Goal: Navigation & Orientation: Find specific page/section

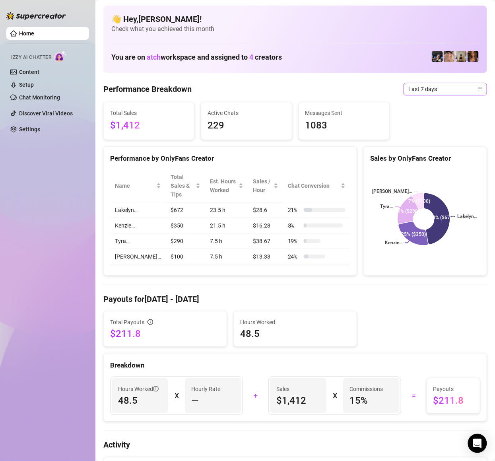
click at [434, 92] on span "Last 7 days" at bounding box center [445, 89] width 74 height 12
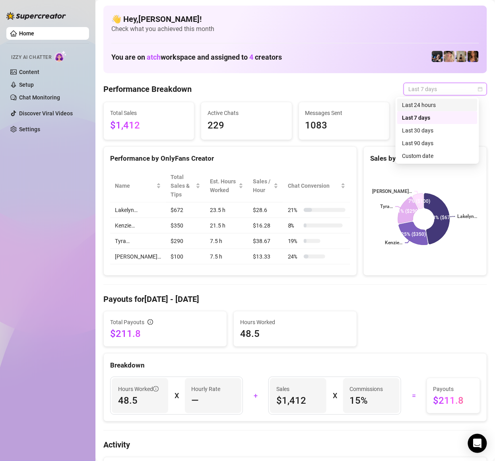
click at [427, 101] on div "Last 24 hours" at bounding box center [437, 105] width 71 height 9
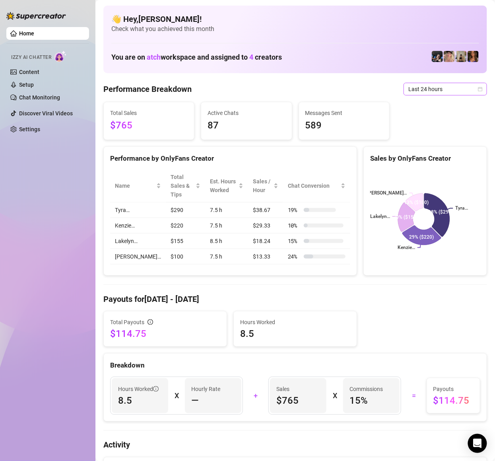
click at [418, 87] on span "Last 24 hours" at bounding box center [445, 89] width 74 height 12
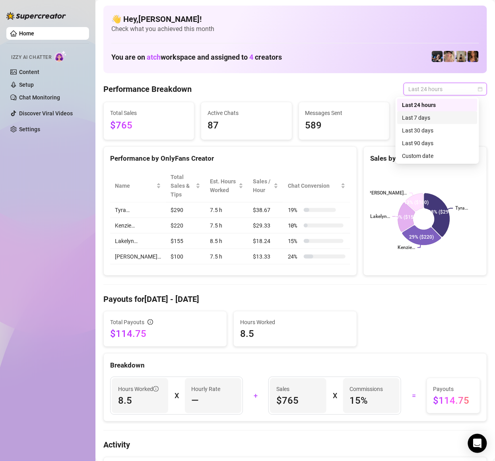
click at [428, 115] on div "Last 7 days" at bounding box center [437, 117] width 71 height 9
click at [443, 86] on span "Last 24 hours" at bounding box center [445, 89] width 74 height 12
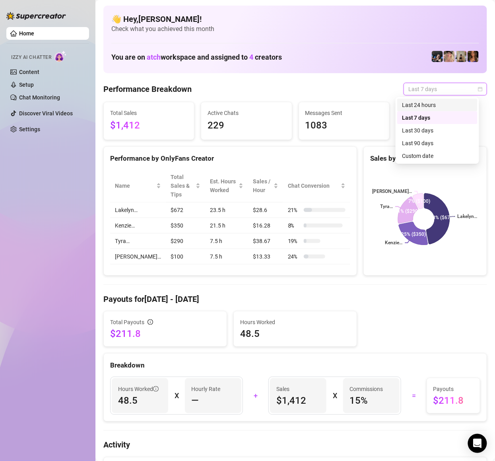
click at [433, 101] on div "Last 24 hours" at bounding box center [437, 105] width 71 height 9
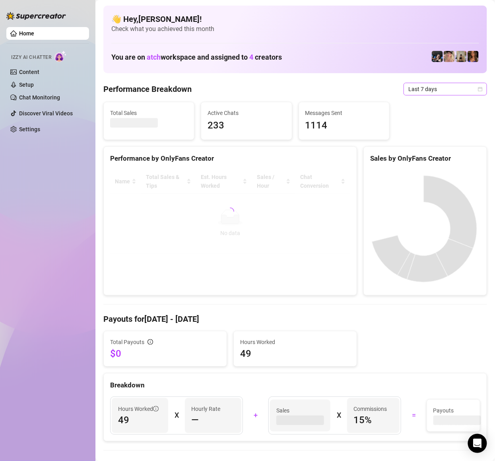
click at [454, 85] on span "Last 7 days" at bounding box center [445, 89] width 74 height 12
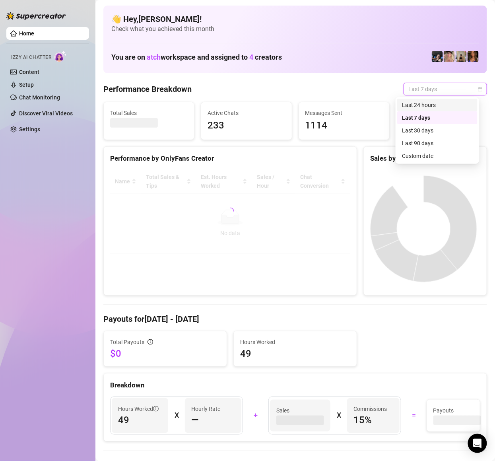
click at [429, 107] on div "Last 24 hours" at bounding box center [437, 105] width 71 height 9
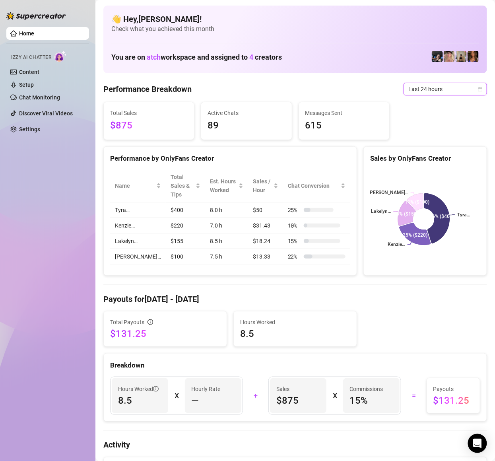
click at [13, 167] on div "Home Izzy AI Chatter Content Setup Chat Monitoring Discover Viral Videos Settin…" at bounding box center [47, 226] width 83 height 453
click at [88, 223] on div "Home Izzy AI Chatter Content Setup Chat Monitoring Discover Viral Videos Settin…" at bounding box center [47, 226] width 83 height 453
drag, startPoint x: 357, startPoint y: 48, endPoint x: 362, endPoint y: 46, distance: 4.9
click at [357, 48] on div "You are on atch workspace and assigned to 4 creators" at bounding box center [295, 56] width 368 height 17
click at [86, 200] on div "Home Izzy AI Chatter Content Setup Chat Monitoring Discover Viral Videos Settin…" at bounding box center [47, 226] width 83 height 453
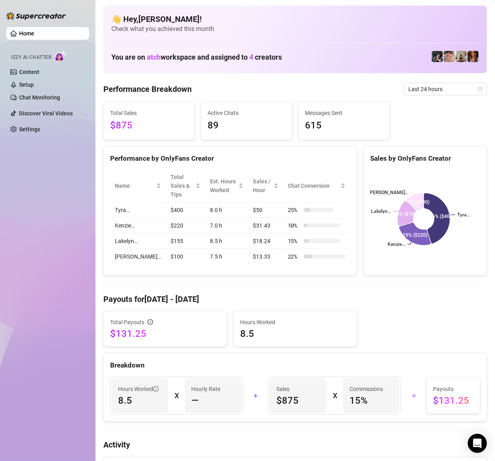
click at [177, 236] on td "$155" at bounding box center [185, 240] width 39 height 15
